Goal: Answer question/provide support: Share knowledge or assist other users

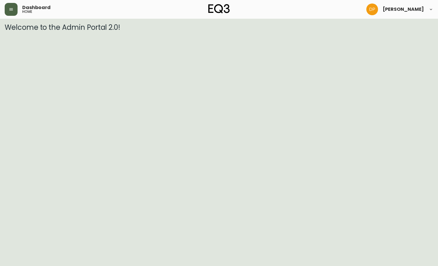
click at [9, 12] on button "button" at bounding box center [11, 9] width 13 height 13
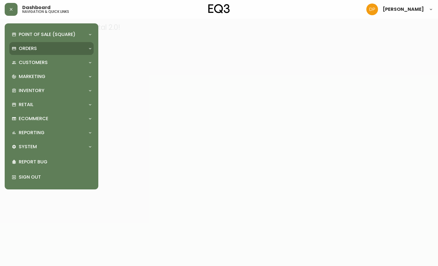
click at [35, 52] on p "Orders" at bounding box center [28, 48] width 18 height 6
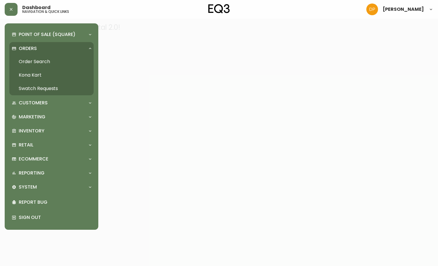
click at [47, 64] on link "Order Search" at bounding box center [51, 61] width 84 height 13
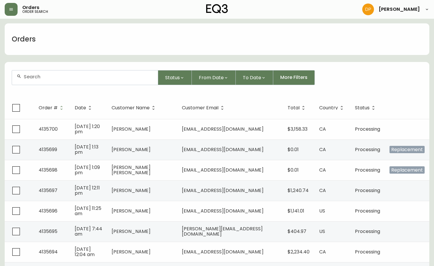
click at [82, 77] on input "text" at bounding box center [88, 77] width 129 height 6
paste input "4135578"
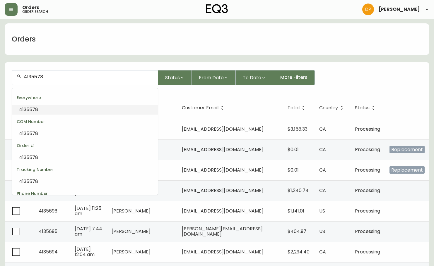
drag, startPoint x: 33, startPoint y: 77, endPoint x: 0, endPoint y: 77, distance: 33.4
type input "4135578"
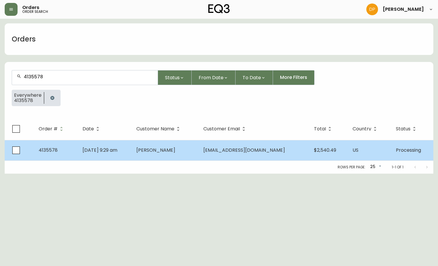
click at [132, 154] on td "[DATE] 9:29 am" at bounding box center [105, 150] width 54 height 20
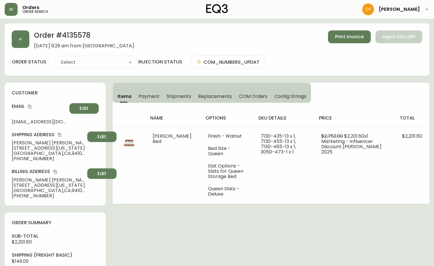
type input "Processing"
select select "PROCESSING"
click at [175, 96] on span "Shipments" at bounding box center [179, 96] width 25 height 6
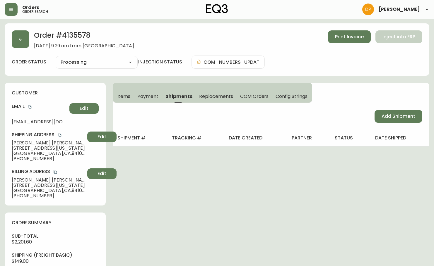
click at [123, 95] on span "Items" at bounding box center [123, 96] width 13 height 6
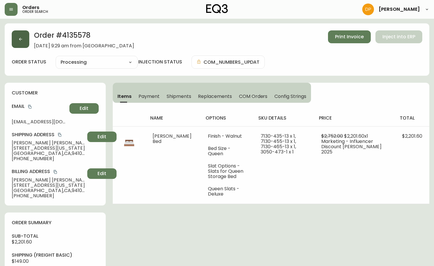
click at [29, 46] on button "button" at bounding box center [21, 39] width 18 height 18
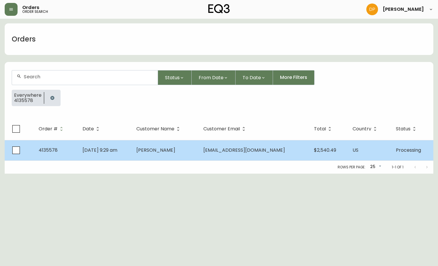
click at [113, 153] on span "[DATE] 9:29 am" at bounding box center [100, 150] width 35 height 7
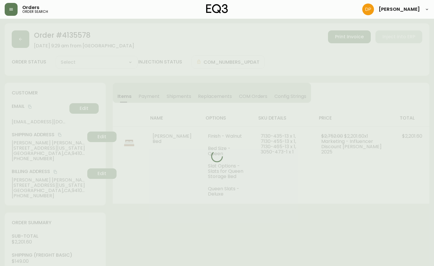
type input "Processing"
select select "PROCESSING"
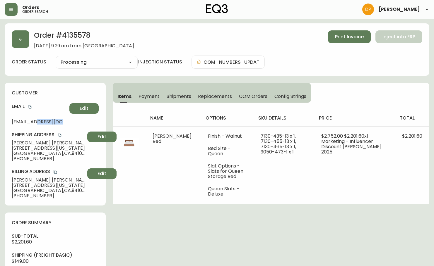
drag, startPoint x: 40, startPoint y: 123, endPoint x: 79, endPoint y: 126, distance: 39.3
click at [79, 126] on div "customer Email [EMAIL_ADDRESS][DOMAIN_NAME] Edit Shipping Address [PERSON_NAME]…" at bounding box center [55, 144] width 101 height 123
click at [62, 117] on div "Email [EMAIL_ADDRESS][DOMAIN_NAME] Edit" at bounding box center [55, 113] width 87 height 21
click at [30, 109] on icon "copy" at bounding box center [29, 107] width 3 height 4
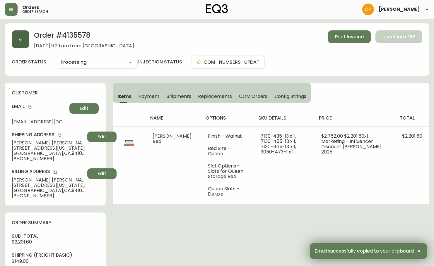
click at [25, 48] on button "button" at bounding box center [21, 39] width 18 height 18
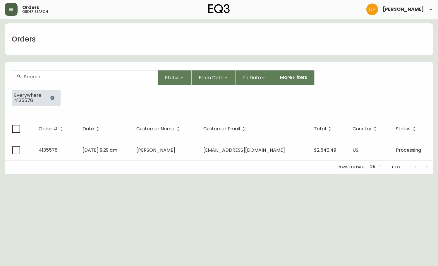
click at [9, 11] on icon "button" at bounding box center [11, 9] width 5 height 5
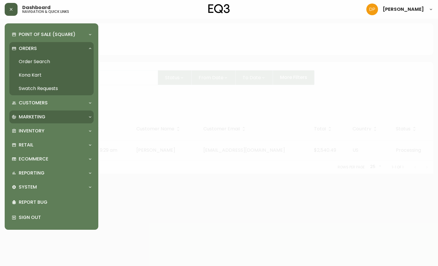
click at [40, 111] on div "Marketing" at bounding box center [51, 117] width 84 height 13
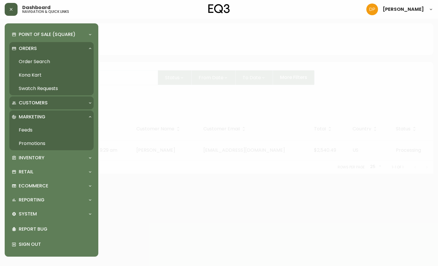
click at [40, 104] on p "Customers" at bounding box center [33, 103] width 29 height 6
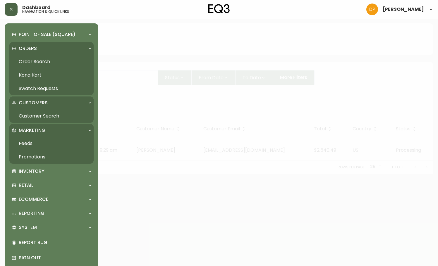
click at [41, 113] on link "Customer Search" at bounding box center [51, 115] width 84 height 13
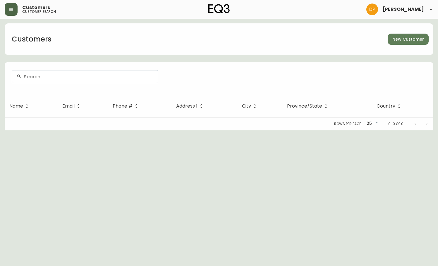
click at [77, 76] on input "text" at bounding box center [88, 77] width 129 height 6
paste input "[EMAIL_ADDRESS][DOMAIN_NAME]"
type input "[EMAIL_ADDRESS][DOMAIN_NAME]"
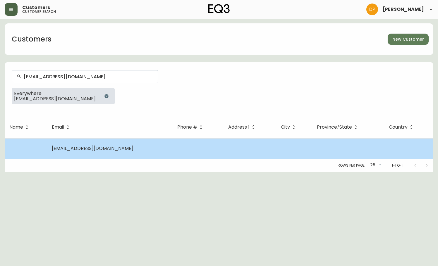
click at [114, 145] on td "[EMAIL_ADDRESS][DOMAIN_NAME]" at bounding box center [110, 148] width 126 height 20
